Goal: Task Accomplishment & Management: Manage account settings

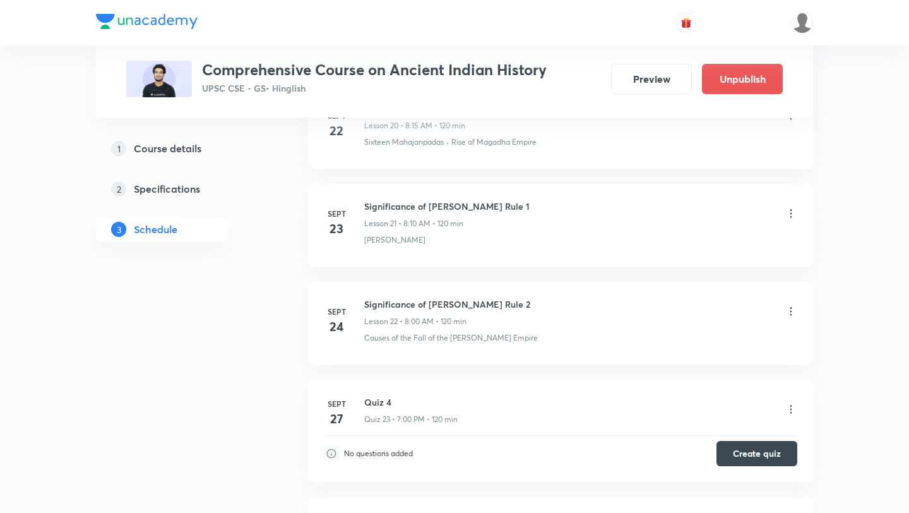
scroll to position [3057, 0]
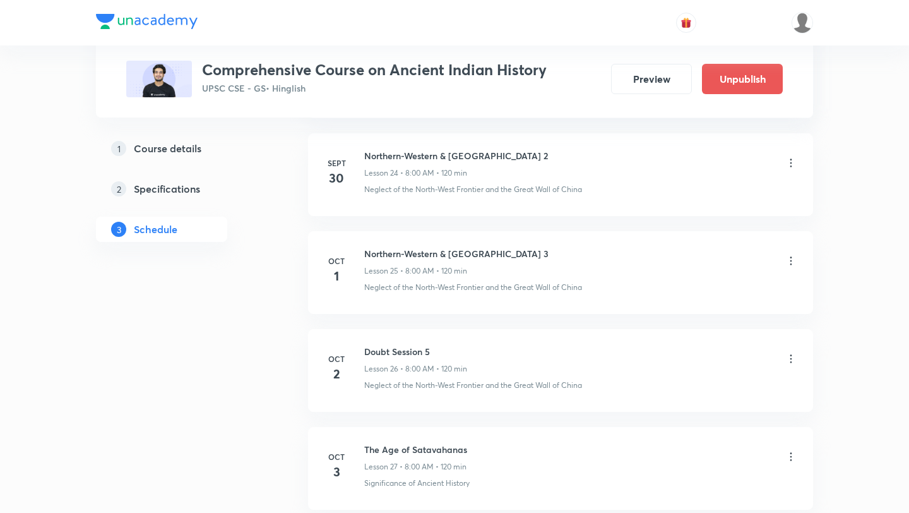
click at [791, 260] on icon at bounding box center [791, 261] width 13 height 13
click at [674, 291] on p "Edit" at bounding box center [677, 293] width 16 height 13
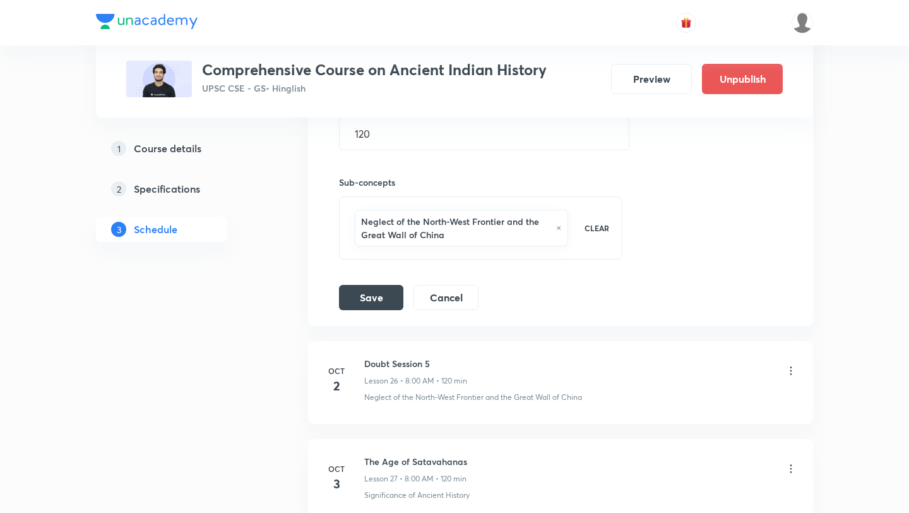
scroll to position [2860, 0]
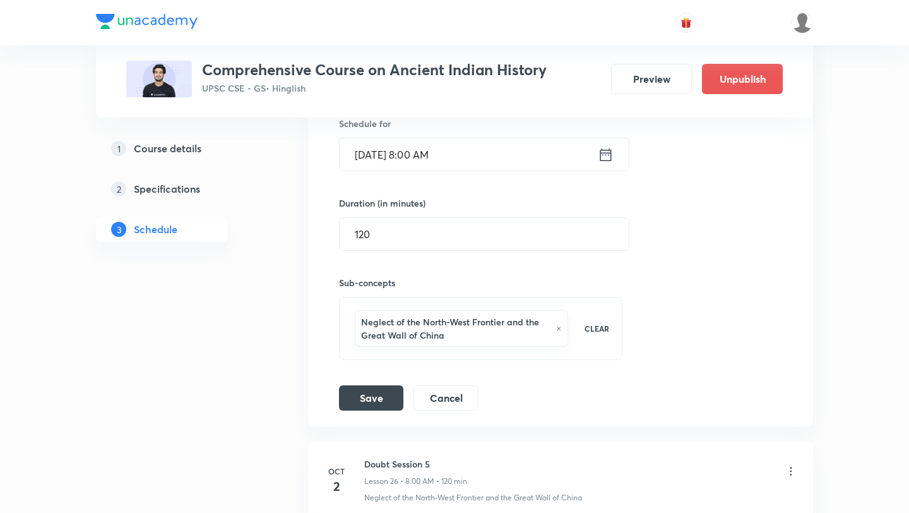
click at [472, 159] on input "[DATE] 8:00 AM" at bounding box center [469, 154] width 258 height 32
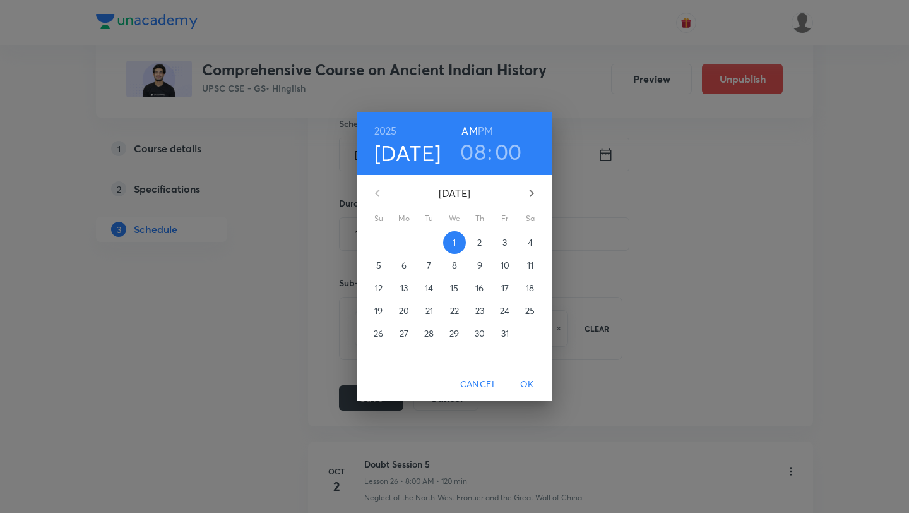
click at [498, 140] on h3 "00" at bounding box center [508, 151] width 27 height 27
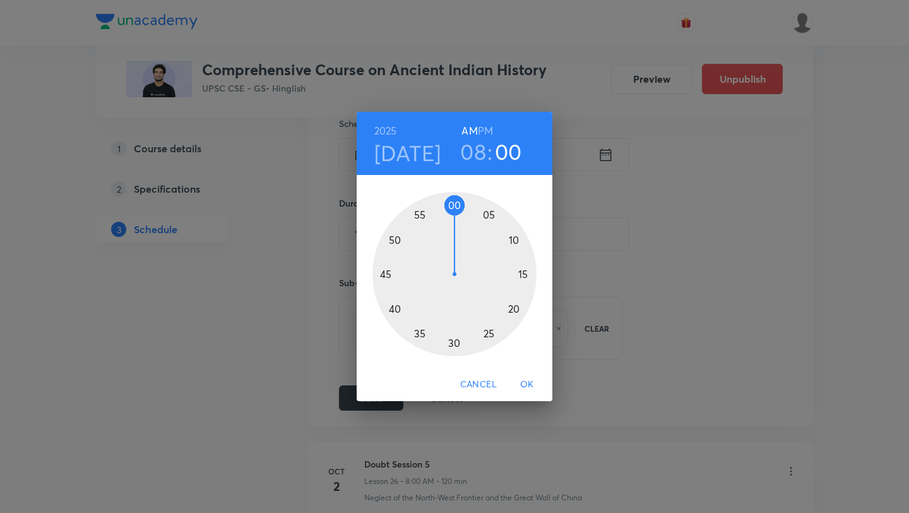
click at [522, 270] on div at bounding box center [455, 274] width 164 height 164
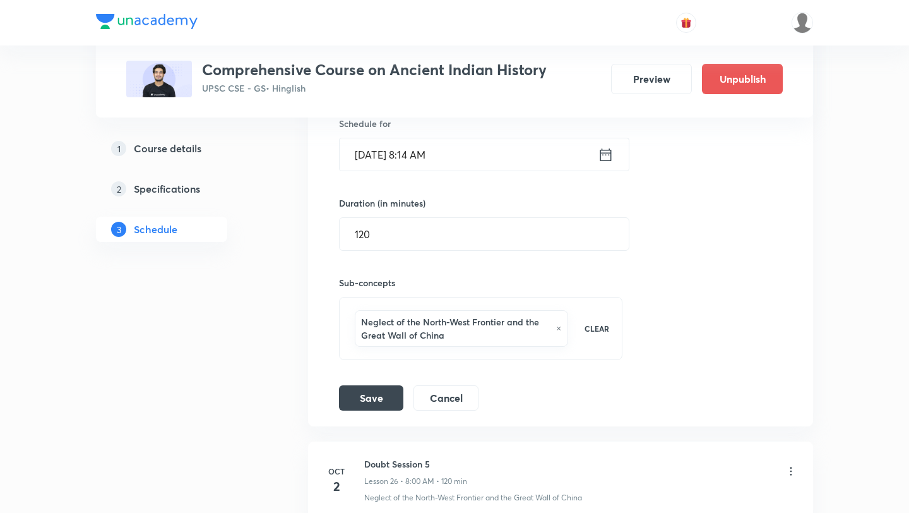
click at [499, 171] on div "Session title 35/99 Northern-Western & Northern India 3 ​ Schedule for [DATE] 8…" at bounding box center [560, 211] width 443 height 399
click at [493, 160] on input "[DATE] 8:14 AM" at bounding box center [469, 154] width 258 height 32
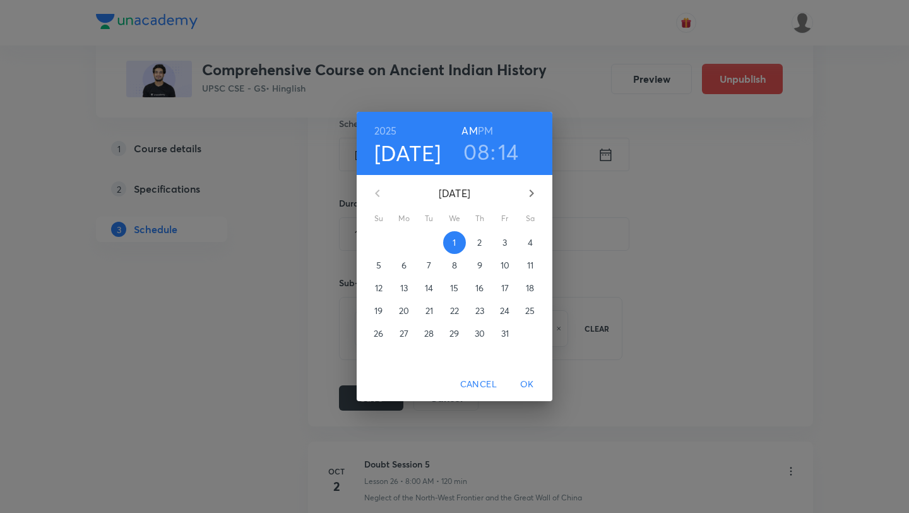
click at [512, 145] on h3 "14" at bounding box center [508, 151] width 21 height 27
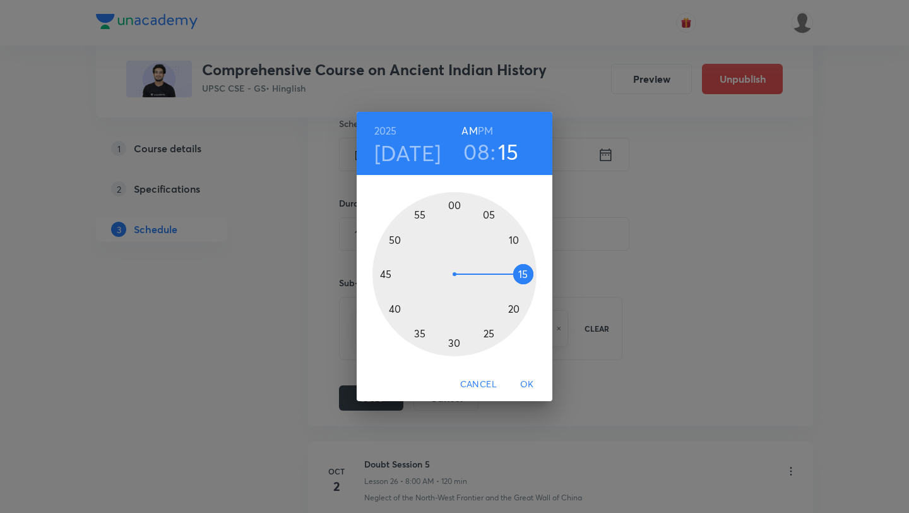
drag, startPoint x: 520, startPoint y: 261, endPoint x: 520, endPoint y: 271, distance: 9.5
click at [520, 271] on div at bounding box center [455, 274] width 164 height 164
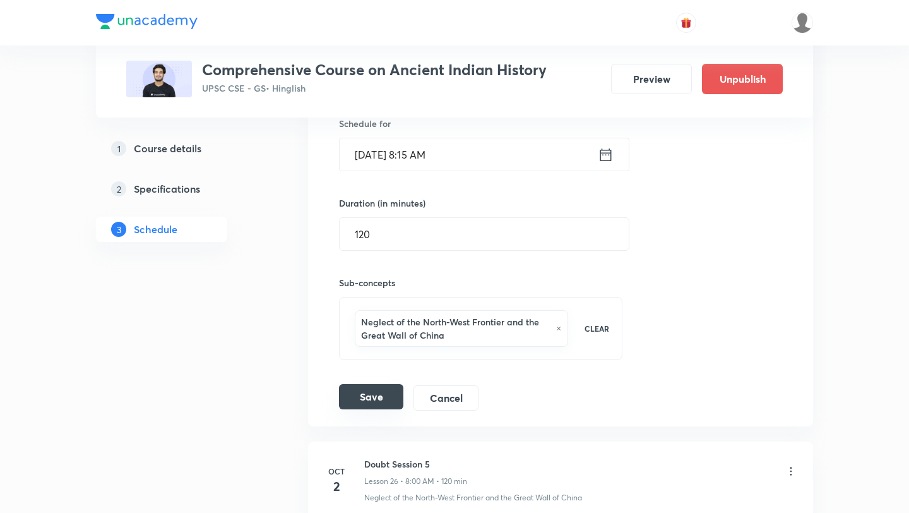
click at [379, 394] on button "Save" at bounding box center [371, 396] width 64 height 25
